Goal: Check status

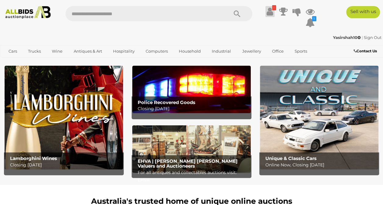
click at [271, 13] on icon at bounding box center [270, 11] width 6 height 11
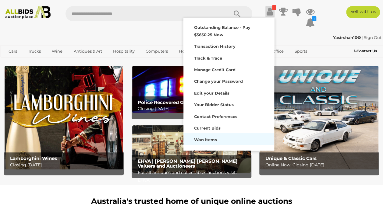
click at [207, 136] on div "Won Items" at bounding box center [229, 139] width 88 height 9
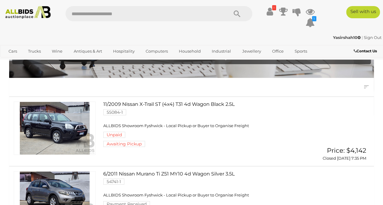
scroll to position [30, 0]
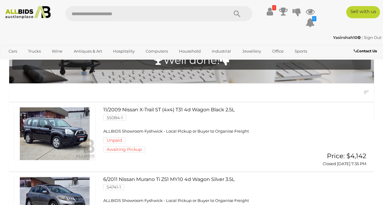
click at [73, 127] on link at bounding box center [55, 133] width 82 height 53
